Goal: Task Accomplishment & Management: Use online tool/utility

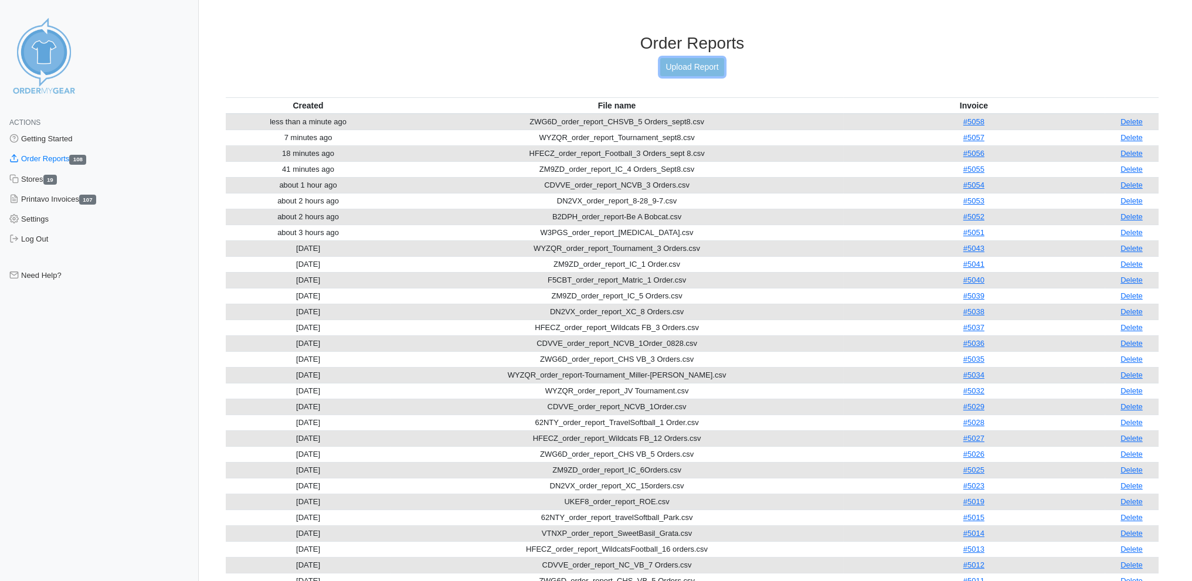
click at [710, 65] on link "Upload Report" at bounding box center [691, 67] width 63 height 18
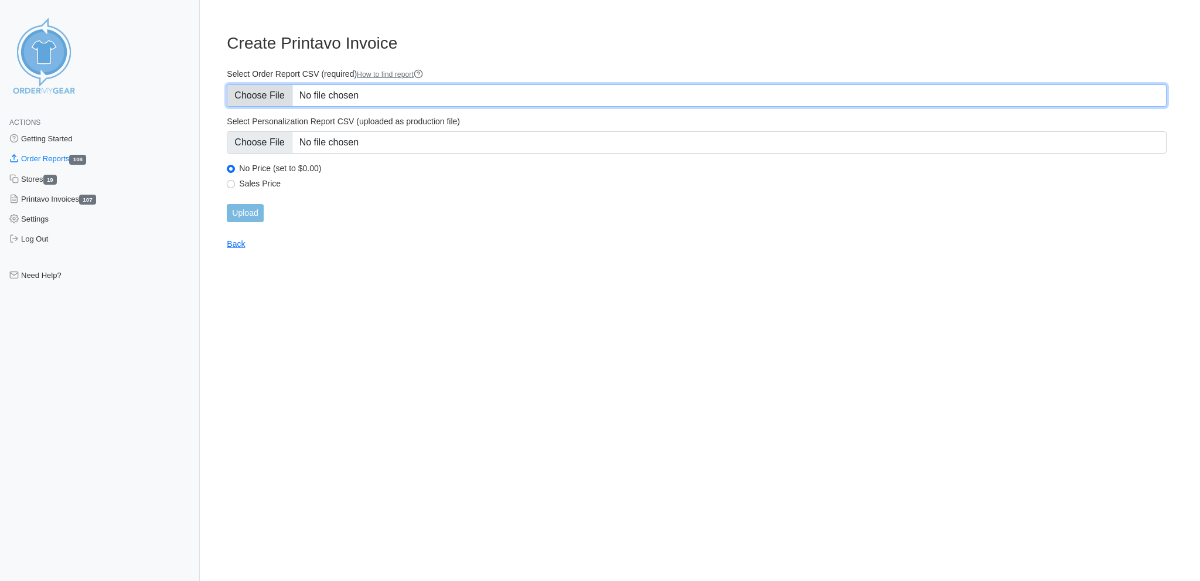
click at [271, 90] on input "Select Order Report CSV (required) How to find report" at bounding box center [697, 95] width 940 height 22
type input "C:\fakepath\B2DPH_order_report_Be A Bobcat_sept9.csv"
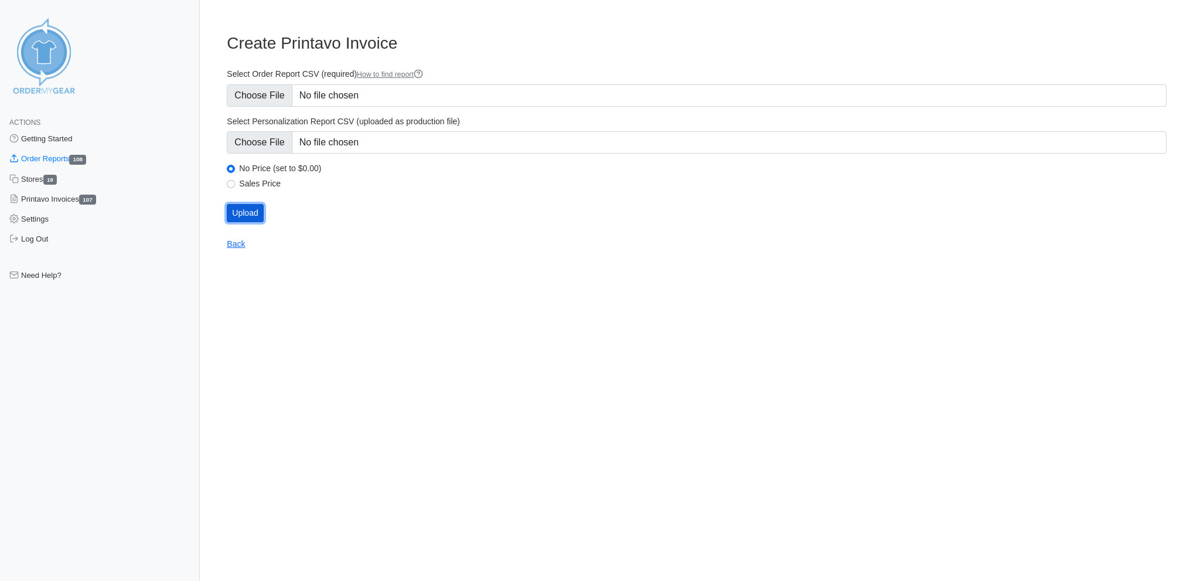
click at [234, 204] on input "Upload" at bounding box center [245, 213] width 36 height 18
